Goal: Information Seeking & Learning: Find specific fact

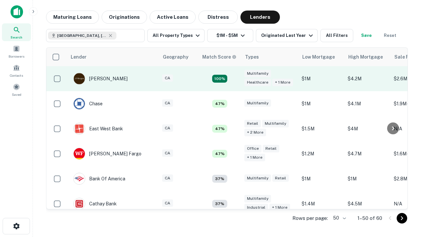
click at [233, 79] on td "100%" at bounding box center [219, 78] width 43 height 25
